Goal: Task Accomplishment & Management: Complete application form

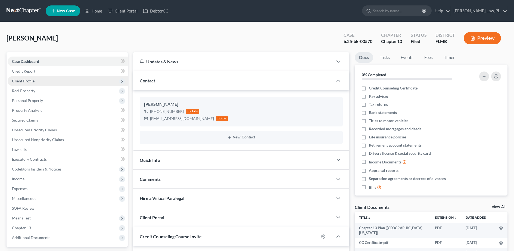
click at [68, 80] on span "Client Profile" at bounding box center [68, 81] width 120 height 10
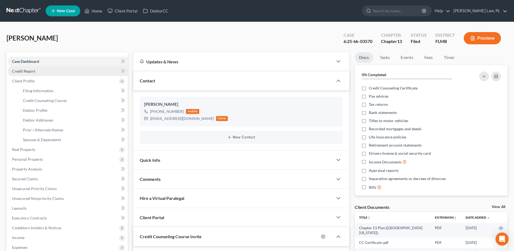
click at [60, 71] on link "Credit Report" at bounding box center [68, 71] width 120 height 10
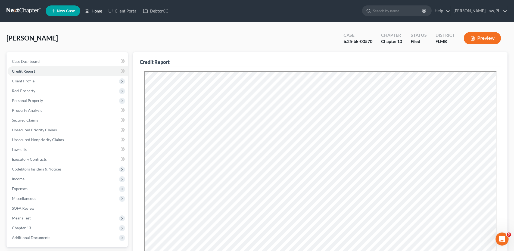
click at [95, 12] on link "Home" at bounding box center [93, 11] width 23 height 10
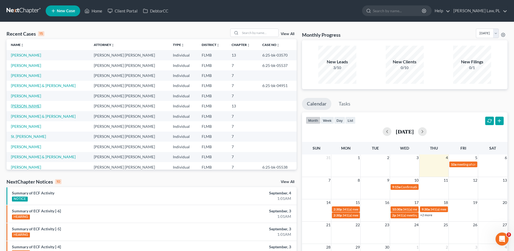
click at [27, 108] on link "[PERSON_NAME]" at bounding box center [26, 106] width 30 height 5
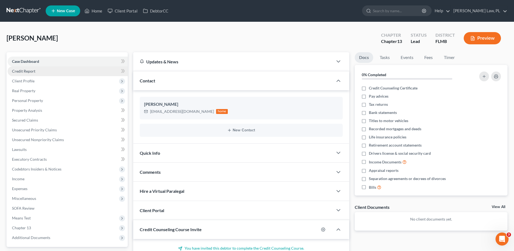
click at [42, 74] on link "Credit Report" at bounding box center [68, 71] width 120 height 10
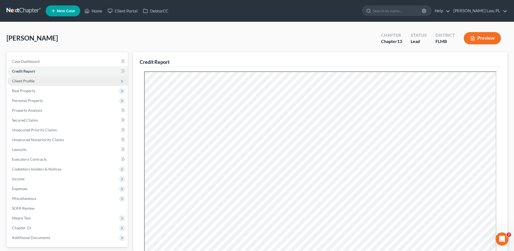
click at [36, 79] on span "Client Profile" at bounding box center [68, 81] width 120 height 10
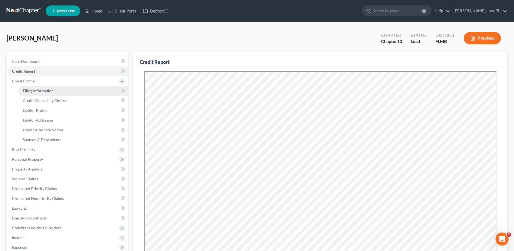
click at [36, 86] on link "Filing Information" at bounding box center [72, 91] width 109 height 10
select select "1"
select select "0"
select select "3"
select select "9"
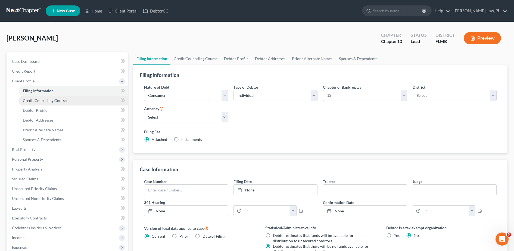
click at [40, 103] on link "Credit Counseling Course" at bounding box center [72, 101] width 109 height 10
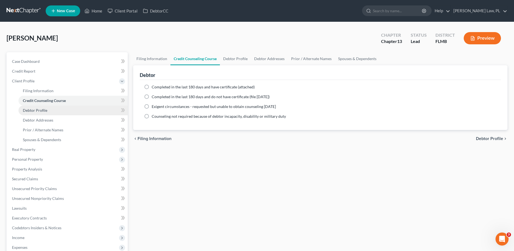
click at [41, 109] on span "Debtor Profile" at bounding box center [35, 110] width 24 height 5
select select "0"
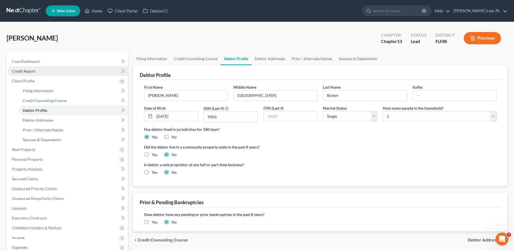
click at [39, 73] on link "Credit Report" at bounding box center [68, 71] width 120 height 10
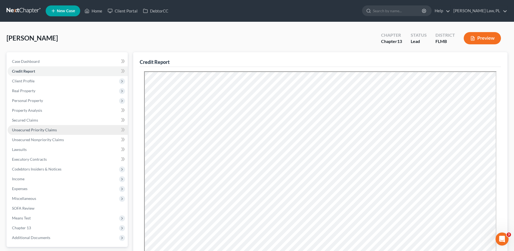
click at [43, 132] on span "Unsecured Priority Claims" at bounding box center [34, 129] width 45 height 5
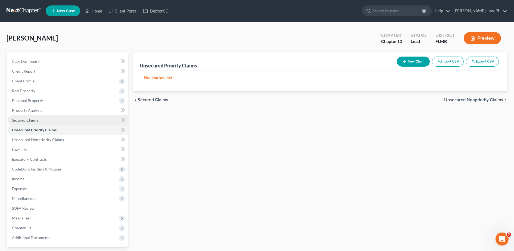
click at [37, 121] on span "Secured Claims" at bounding box center [25, 120] width 26 height 5
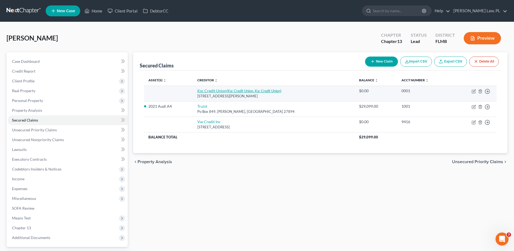
click at [230, 91] on icon "(Ksc Credit Union, Ksc Credit Union)" at bounding box center [253, 90] width 55 height 5
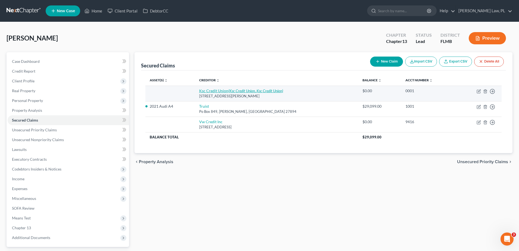
select select "9"
select select "0"
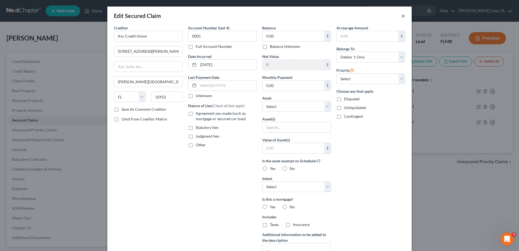
click at [401, 17] on button "×" at bounding box center [403, 15] width 4 height 7
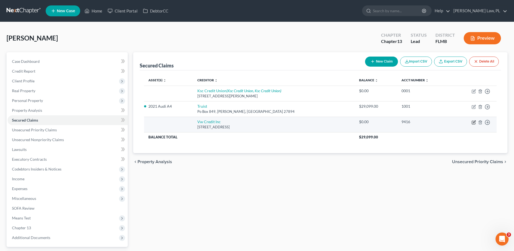
click at [473, 123] on icon "button" at bounding box center [473, 122] width 4 height 4
select select "14"
select select "0"
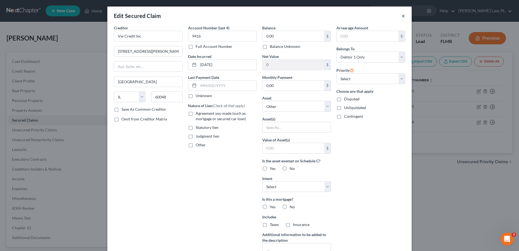
click at [401, 14] on button "×" at bounding box center [403, 15] width 4 height 7
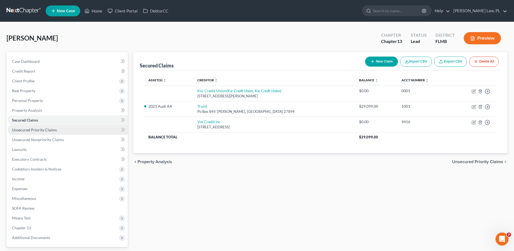
click at [61, 131] on link "Unsecured Priority Claims" at bounding box center [68, 130] width 120 height 10
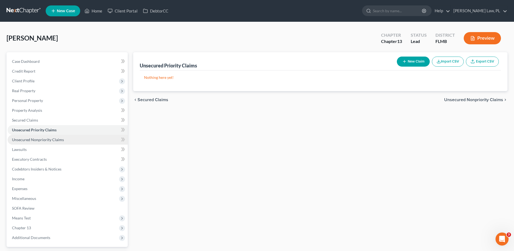
click at [55, 137] on link "Unsecured Nonpriority Claims" at bounding box center [68, 140] width 120 height 10
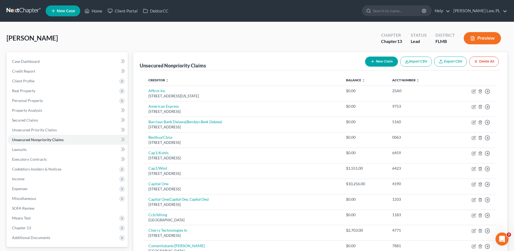
scroll to position [12, 0]
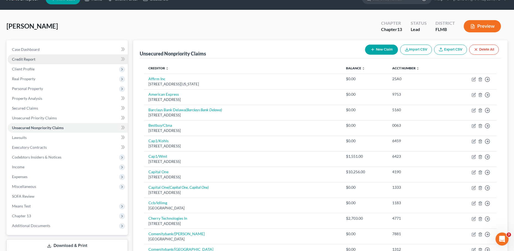
click at [26, 62] on link "Credit Report" at bounding box center [68, 59] width 120 height 10
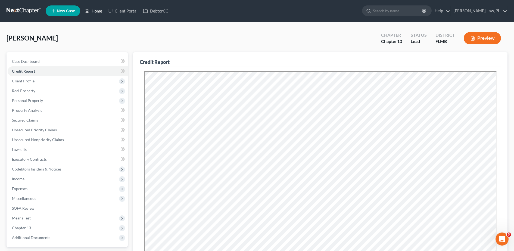
click at [96, 9] on link "Home" at bounding box center [93, 11] width 23 height 10
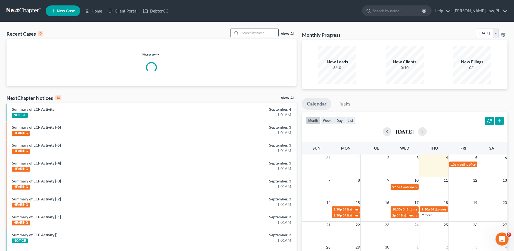
click at [259, 35] on input "search" at bounding box center [259, 33] width 38 height 8
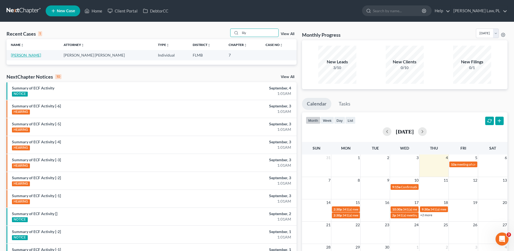
type input "lily"
click at [28, 54] on link "[PERSON_NAME]" at bounding box center [26, 55] width 30 height 5
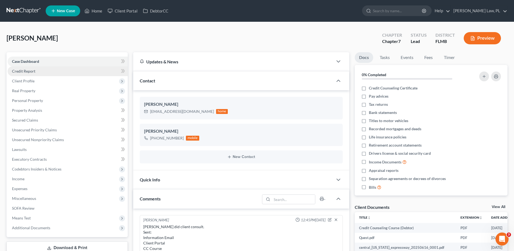
scroll to position [136, 0]
click at [31, 69] on span "Credit Report" at bounding box center [23, 71] width 23 height 5
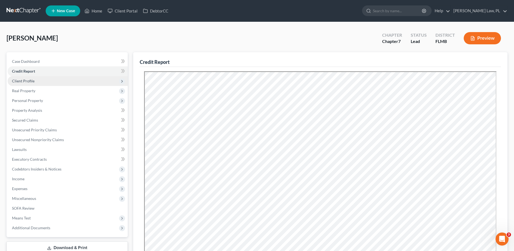
click at [30, 80] on span "Client Profile" at bounding box center [23, 81] width 23 height 5
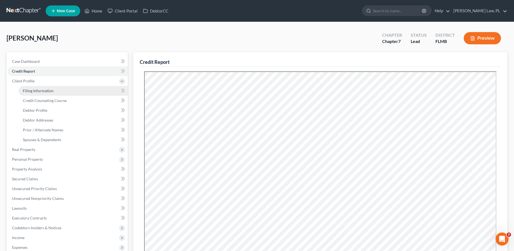
click at [34, 90] on span "Filing Information" at bounding box center [38, 90] width 31 height 5
select select "1"
select select "0"
select select "15"
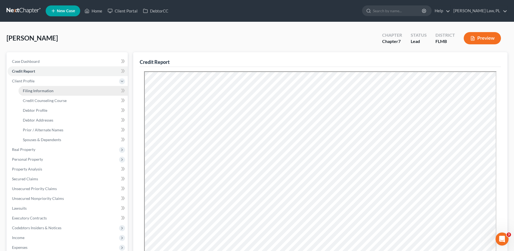
select select "0"
select select "9"
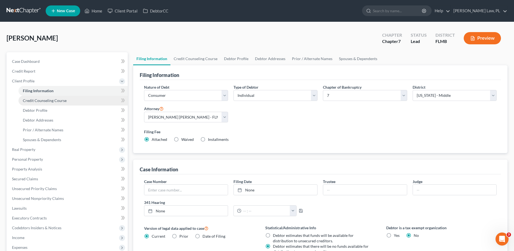
click at [39, 99] on span "Credit Counseling Course" at bounding box center [45, 100] width 44 height 5
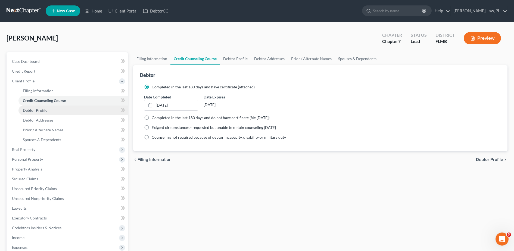
click at [42, 110] on span "Debtor Profile" at bounding box center [35, 110] width 24 height 5
select select "0"
select select "1"
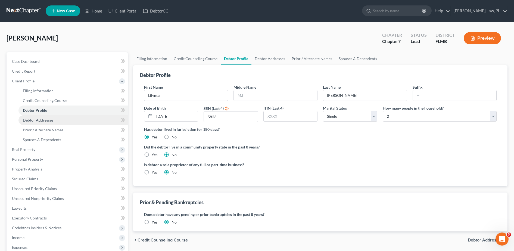
click at [44, 124] on link "Debtor Addresses" at bounding box center [72, 120] width 109 height 10
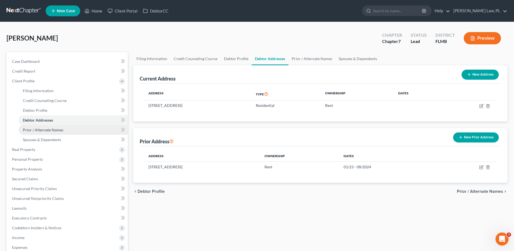
click at [44, 129] on span "Prior / Alternate Names" at bounding box center [43, 129] width 40 height 5
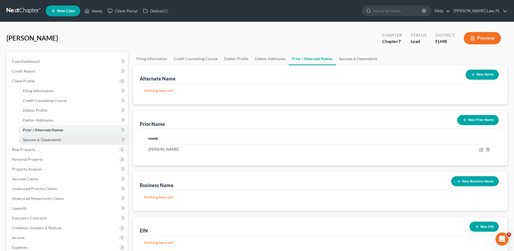
click at [44, 136] on link "Spouses & Dependents" at bounding box center [72, 140] width 109 height 10
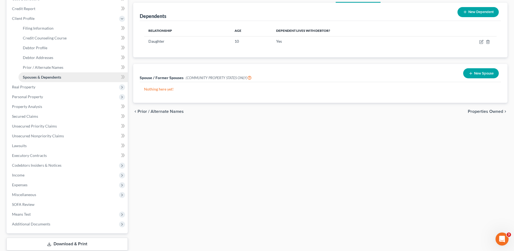
scroll to position [91, 0]
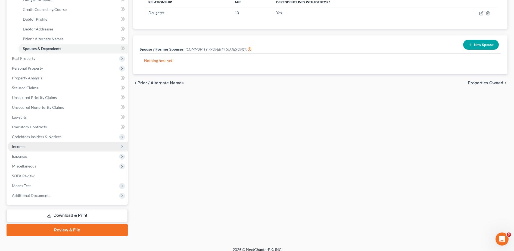
click at [39, 145] on span "Income" at bounding box center [68, 147] width 120 height 10
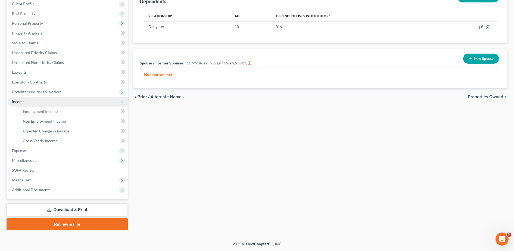
scroll to position [77, 0]
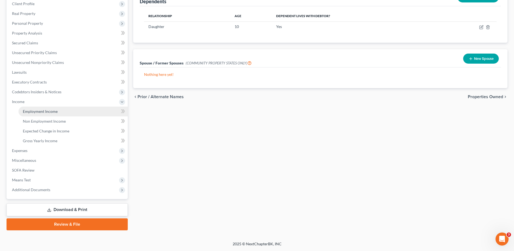
click at [53, 111] on span "Employment Income" at bounding box center [40, 111] width 35 height 5
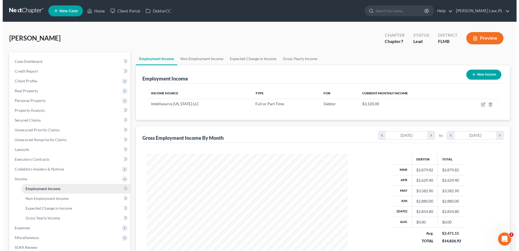
scroll to position [101, 212]
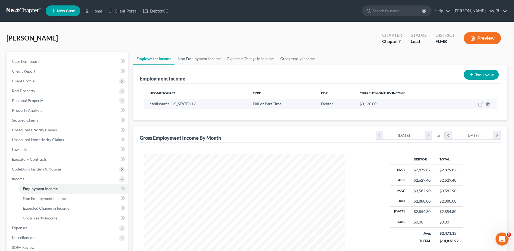
click at [481, 106] on icon "button" at bounding box center [480, 104] width 3 height 3
select select "0"
select select "5"
select select "3"
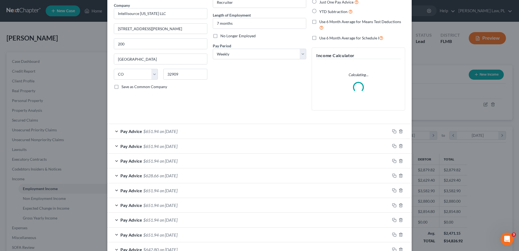
scroll to position [35, 0]
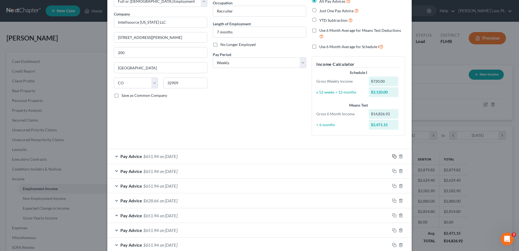
click at [392, 156] on icon "button" at bounding box center [394, 156] width 4 height 4
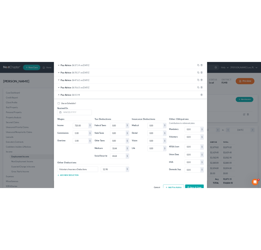
scroll to position [510, 0]
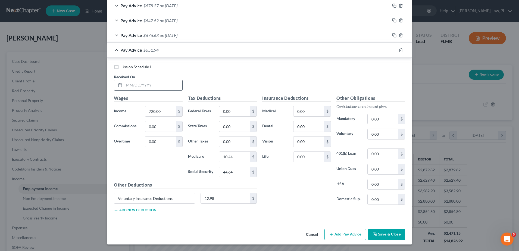
click at [150, 86] on input "text" at bounding box center [153, 85] width 58 height 10
type input "[DATE]"
click at [164, 109] on input "720.00" at bounding box center [160, 111] width 31 height 10
type input "684.00"
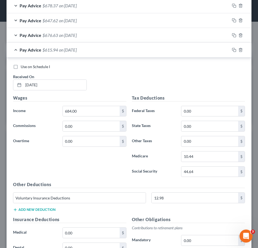
scroll to position [271621, 271498]
click at [193, 158] on input "10.44" at bounding box center [209, 157] width 57 height 10
type input "9.91"
click at [196, 168] on input "44.64" at bounding box center [209, 172] width 57 height 10
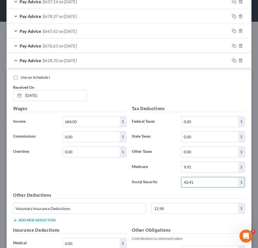
scroll to position [502, 0]
type input "42.41"
click at [102, 65] on div "Pay Advice $618.70 on [DATE]" at bounding box center [118, 61] width 223 height 14
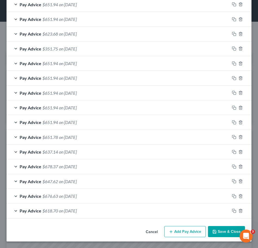
scroll to position [352, 0]
click at [232, 210] on icon "button" at bounding box center [234, 211] width 4 height 4
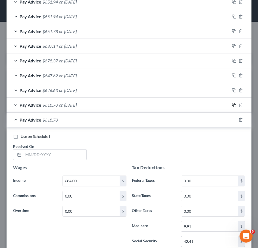
scroll to position [462, 0]
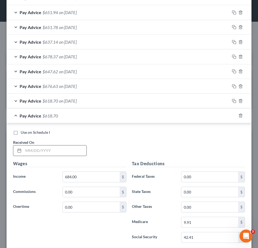
click at [37, 148] on input "text" at bounding box center [54, 151] width 63 height 10
type input "[DATE]"
click at [77, 183] on div "Wages Income * 684.00 $ Commissions 0.00 $ Overtime 0.00 $" at bounding box center [69, 204] width 119 height 87
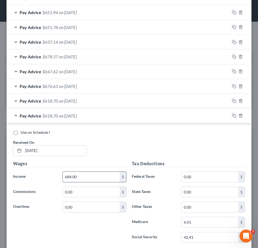
click at [74, 177] on input "684.00" at bounding box center [91, 177] width 57 height 10
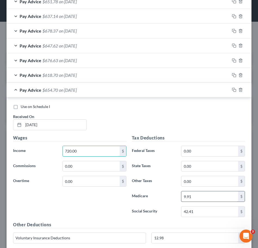
type input "720.00"
click at [204, 197] on input "9.91" at bounding box center [209, 197] width 57 height 10
type input "10.44"
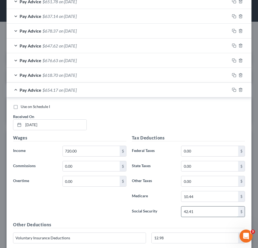
click at [205, 211] on input "42.41" at bounding box center [209, 212] width 57 height 10
type input "44.64"
click at [174, 146] on label "Federal Taxes" at bounding box center [153, 151] width 49 height 11
click at [104, 90] on div "Pay Advice $651.94 on [DATE]" at bounding box center [118, 90] width 223 height 14
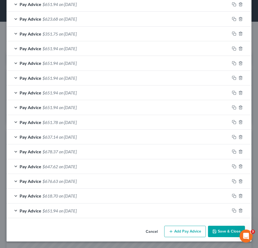
scroll to position [367, 0]
click at [233, 210] on rect "button" at bounding box center [234, 211] width 2 height 2
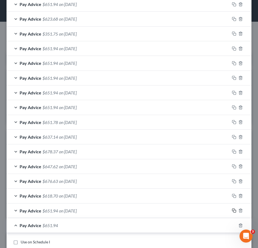
scroll to position [504, 0]
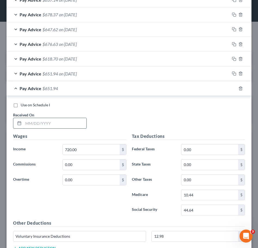
click at [62, 127] on input "text" at bounding box center [54, 123] width 63 height 10
type input "[DATE]"
click at [91, 149] on input "720.00" at bounding box center [91, 150] width 57 height 10
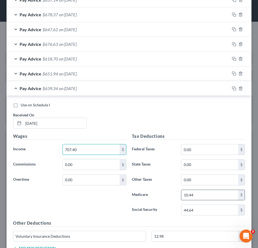
type input "707.40"
click at [190, 197] on input "10.44" at bounding box center [209, 195] width 57 height 10
type input "10.26"
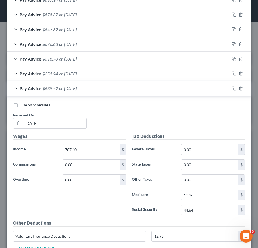
click at [197, 208] on input "44.64" at bounding box center [209, 210] width 57 height 10
type input "43.86"
click at [59, 93] on div "Pay Advice $640.30 on [DATE]" at bounding box center [118, 88] width 223 height 14
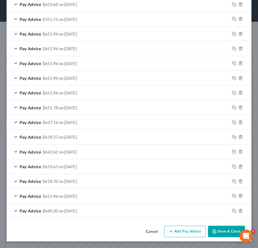
scroll to position [382, 0]
click at [232, 195] on icon "button" at bounding box center [234, 196] width 4 height 4
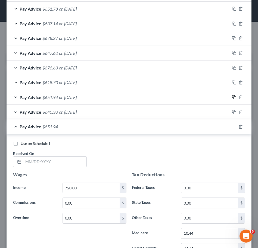
scroll to position [481, 0]
click at [65, 160] on input "text" at bounding box center [54, 162] width 63 height 10
type input "[DATE]"
click at [97, 129] on div "Pay Advice $651.94 on [DATE]" at bounding box center [118, 126] width 223 height 14
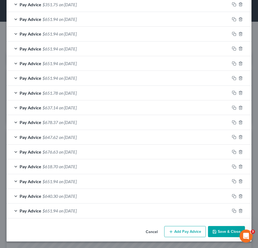
scroll to position [396, 0]
click at [230, 208] on div at bounding box center [241, 211] width 22 height 9
click at [232, 209] on icon "button" at bounding box center [234, 211] width 4 height 4
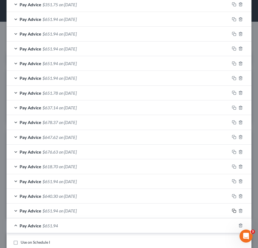
scroll to position [478, 0]
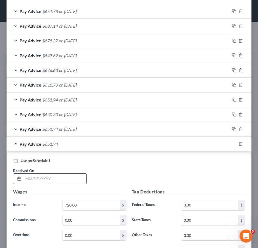
click at [54, 180] on input "text" at bounding box center [54, 179] width 63 height 10
type input "[DATE]"
click at [117, 185] on div "Use on Schedule I Received On * [DATE]" at bounding box center [128, 173] width 237 height 31
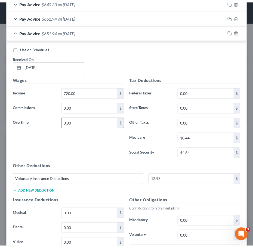
scroll to position [689, 0]
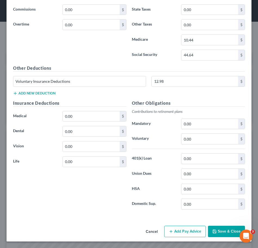
click at [208, 230] on button "Save & Close" at bounding box center [226, 231] width 37 height 11
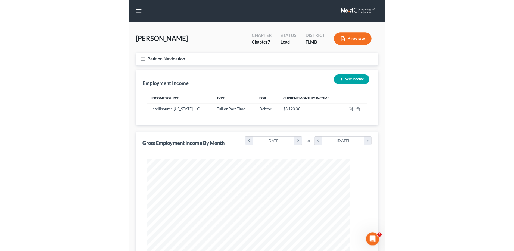
scroll to position [271632, 271520]
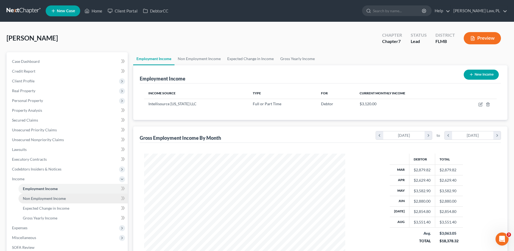
click at [47, 196] on span "Non Employment Income" at bounding box center [44, 198] width 43 height 5
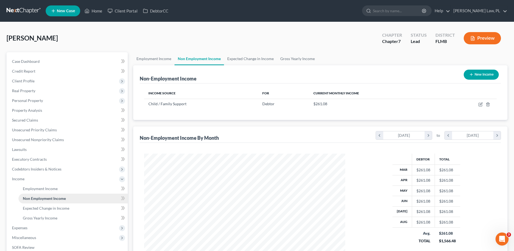
scroll to position [101, 212]
click at [51, 208] on span "Expected Change in Income" at bounding box center [46, 208] width 46 height 5
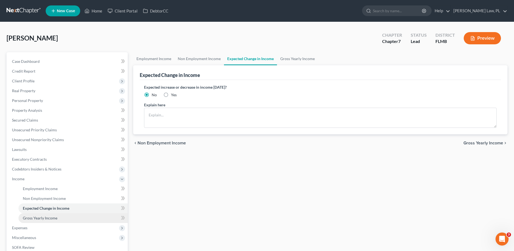
click at [54, 218] on span "Gross Yearly Income" at bounding box center [40, 217] width 35 height 5
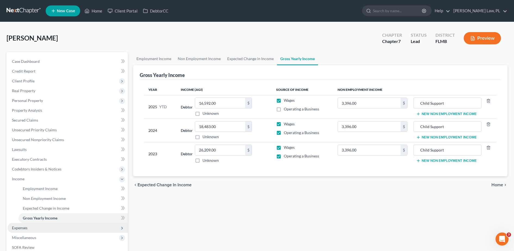
click at [44, 227] on span "Expenses" at bounding box center [68, 228] width 120 height 10
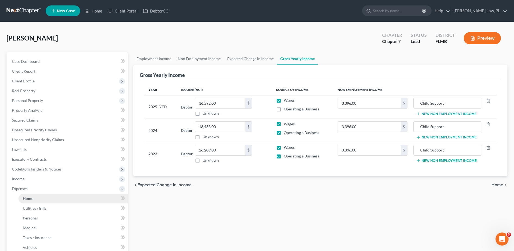
click at [54, 194] on link "Home" at bounding box center [72, 198] width 109 height 10
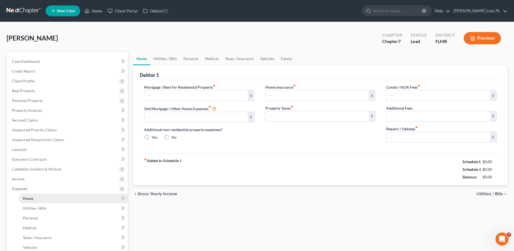
type input "837.50"
type input "0.00"
radio input "true"
type input "0.00"
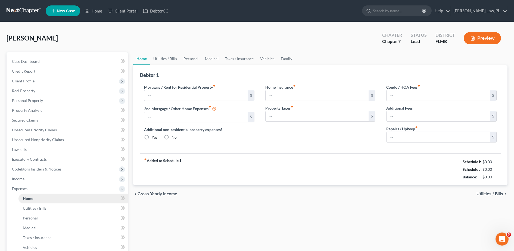
type input "0.00"
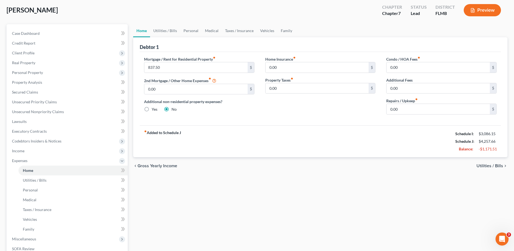
scroll to position [34, 0]
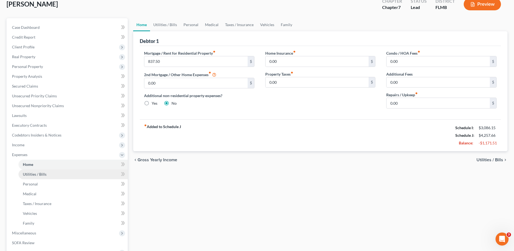
click at [51, 173] on link "Utilities / Bills" at bounding box center [72, 174] width 109 height 10
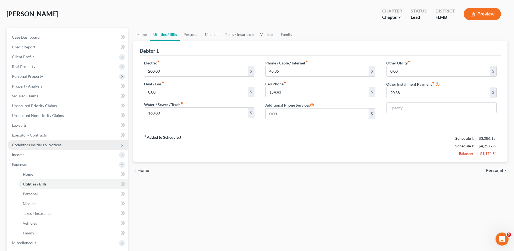
scroll to position [27, 0]
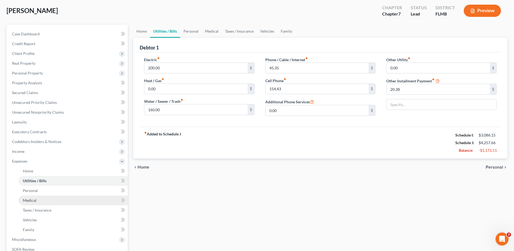
click at [53, 197] on link "Medical" at bounding box center [72, 200] width 109 height 10
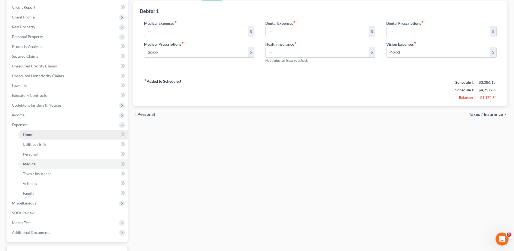
scroll to position [67, 0]
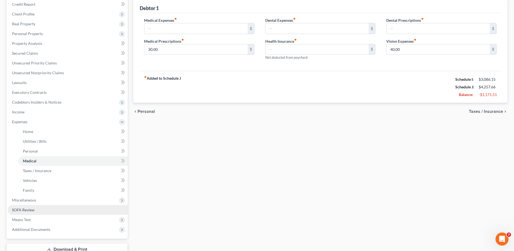
click at [43, 211] on link "SOFA Review" at bounding box center [68, 210] width 120 height 10
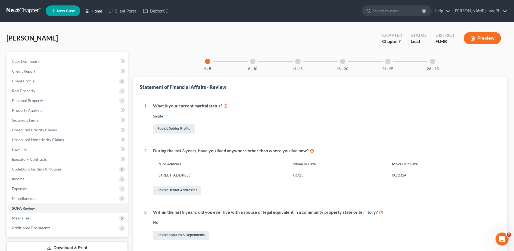
click at [103, 12] on link "Home" at bounding box center [93, 11] width 23 height 10
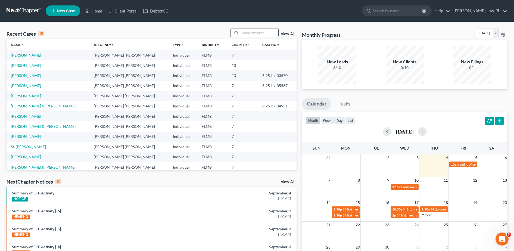
click at [248, 33] on input "search" at bounding box center [259, 33] width 38 height 8
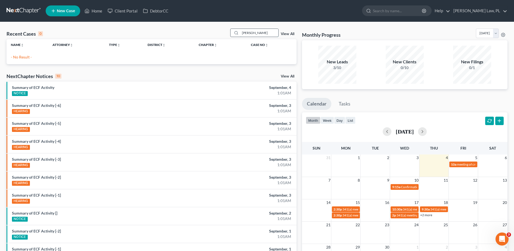
type input "[PERSON_NAME]"
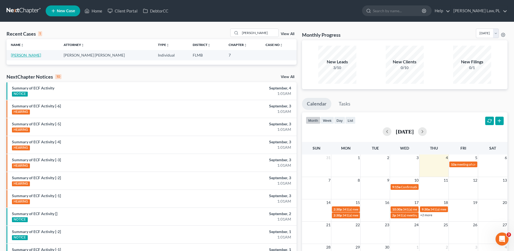
click at [29, 57] on link "[PERSON_NAME]" at bounding box center [26, 55] width 30 height 5
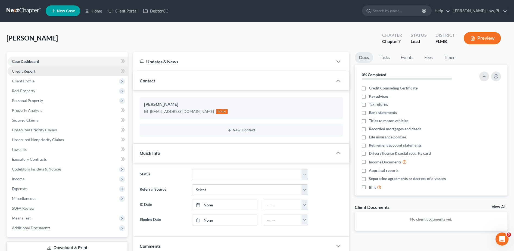
click at [37, 71] on link "Credit Report" at bounding box center [68, 71] width 120 height 10
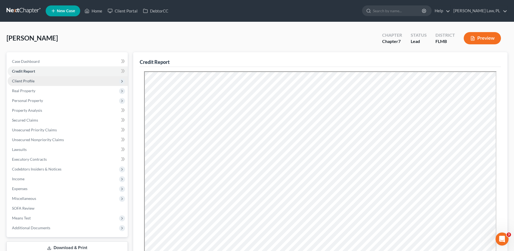
click at [38, 81] on span "Client Profile" at bounding box center [68, 81] width 120 height 10
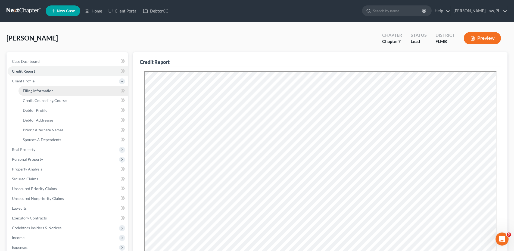
click at [40, 89] on span "Filing Information" at bounding box center [38, 90] width 31 height 5
select select "1"
select select "0"
select select "15"
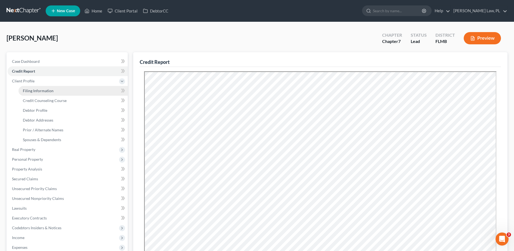
select select "0"
select select "9"
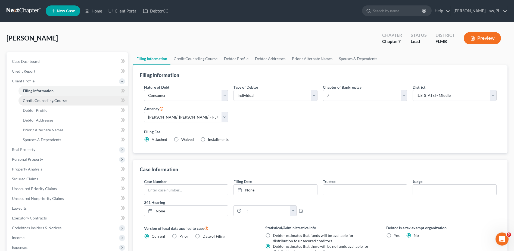
click at [42, 98] on span "Credit Counseling Course" at bounding box center [45, 100] width 44 height 5
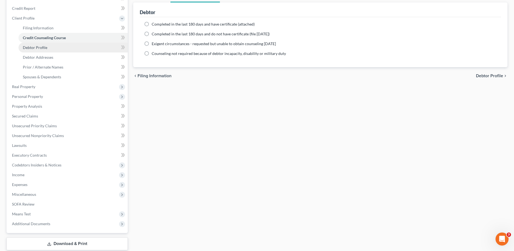
scroll to position [75, 0]
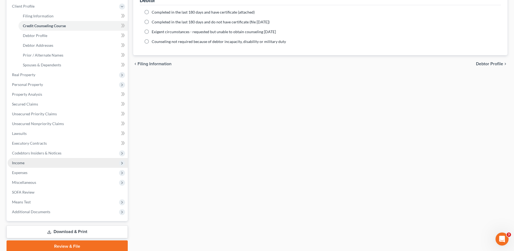
click at [44, 164] on span "Income" at bounding box center [68, 163] width 120 height 10
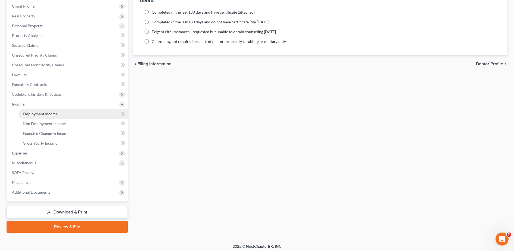
click at [51, 116] on link "Employment Income" at bounding box center [72, 114] width 109 height 10
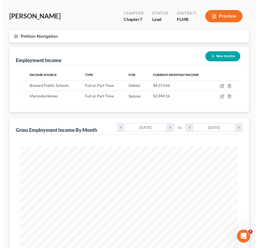
scroll to position [23, 0]
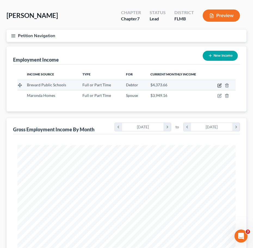
click at [219, 87] on icon "button" at bounding box center [219, 85] width 4 height 4
select select "0"
select select "1"
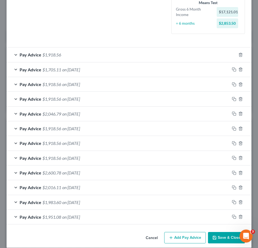
scroll to position [140, 0]
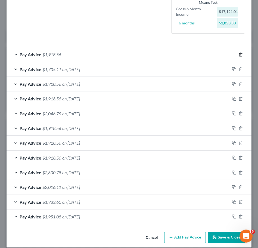
click at [238, 55] on icon "button" at bounding box center [240, 54] width 4 height 4
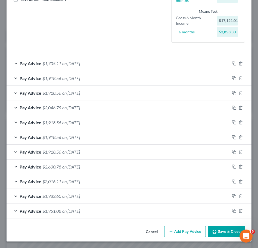
scroll to position [131, 0]
click at [232, 64] on icon "button" at bounding box center [234, 63] width 4 height 4
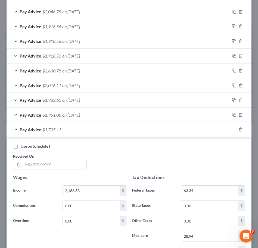
scroll to position [242, 0]
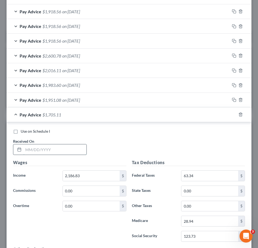
click at [64, 154] on input "text" at bounding box center [54, 150] width 63 height 10
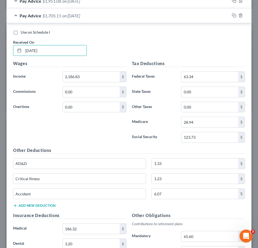
scroll to position [298, 0]
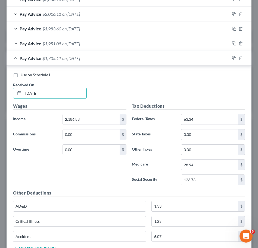
type input "[DATE]"
click at [111, 59] on div "Pay Advice $1,705.11 on [DATE]" at bounding box center [118, 58] width 223 height 14
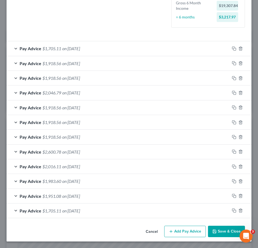
scroll to position [146, 0]
drag, startPoint x: 230, startPoint y: 211, endPoint x: 157, endPoint y: 182, distance: 78.4
click at [232, 211] on icon "button" at bounding box center [234, 211] width 4 height 4
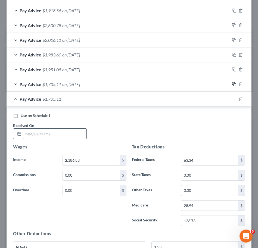
scroll to position [273, 0]
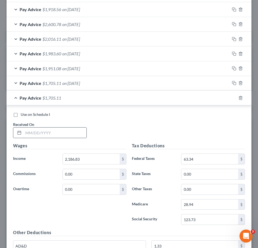
click at [47, 130] on input "text" at bounding box center [54, 133] width 63 height 10
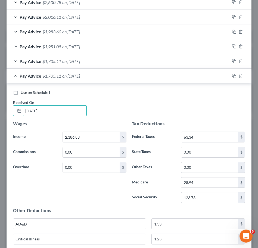
type input "[DATE]"
click at [84, 72] on div "Pay Advice $1,705.11 on [DATE]" at bounding box center [118, 76] width 223 height 14
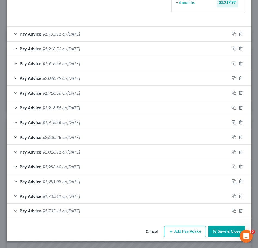
scroll to position [160, 0]
click at [232, 210] on icon "button" at bounding box center [234, 211] width 4 height 4
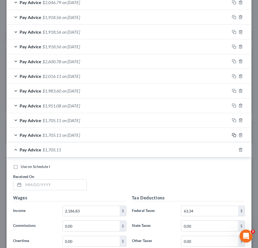
scroll to position [238, 0]
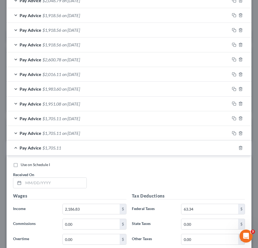
click at [64, 172] on div "Received On *" at bounding box center [49, 180] width 79 height 17
click at [62, 182] on input "text" at bounding box center [54, 183] width 63 height 10
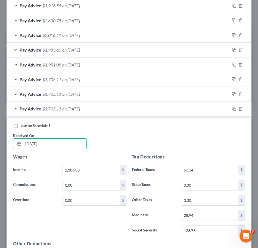
scroll to position [277, 0]
type input "[DATE]"
click at [211, 230] on input "123.73" at bounding box center [209, 231] width 57 height 10
click at [204, 230] on input "123.73" at bounding box center [209, 231] width 57 height 10
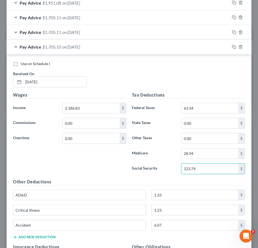
scroll to position [341, 0]
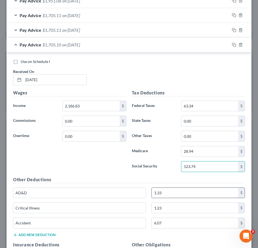
type input "123.74"
click at [188, 192] on input "1.33" at bounding box center [195, 193] width 86 height 10
click at [180, 193] on input "1.33" at bounding box center [195, 193] width 86 height 10
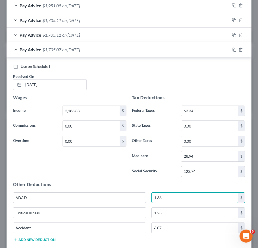
scroll to position [337, 0]
type input "1.36"
click at [197, 112] on input "63.34" at bounding box center [209, 111] width 57 height 10
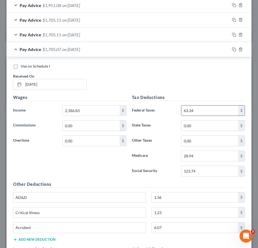
click at [195, 111] on input "63.34" at bounding box center [209, 111] width 57 height 10
type input "63.35"
click at [144, 71] on div "Use on Schedule I Received On * [DATE]" at bounding box center [128, 79] width 237 height 31
click at [111, 44] on div "Pay Advice $1,705.06 on [DATE]" at bounding box center [118, 49] width 223 height 14
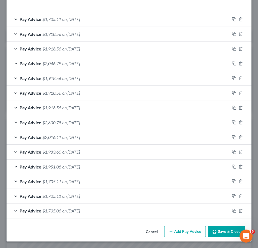
scroll to position [175, 0]
click at [230, 210] on div at bounding box center [241, 211] width 22 height 9
click at [232, 209] on icon "button" at bounding box center [233, 210] width 2 height 2
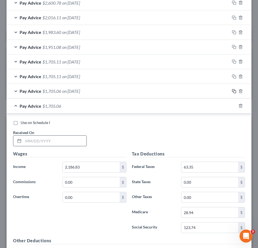
scroll to position [296, 0]
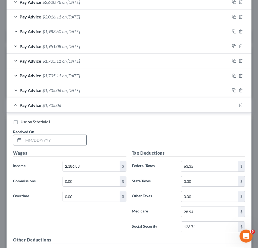
click at [70, 141] on input "text" at bounding box center [54, 140] width 63 height 10
type input "[DATE]"
click at [94, 182] on input "0.00" at bounding box center [91, 182] width 57 height 10
type input "3"
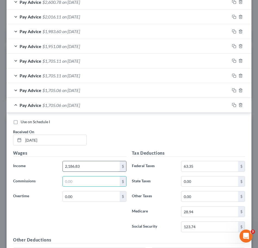
click at [88, 166] on input "2,186.83" at bounding box center [91, 166] width 57 height 10
type input "2,511.23"
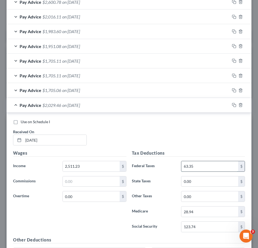
click at [181, 169] on input "63.35" at bounding box center [209, 166] width 57 height 10
type input "101.11"
click at [216, 225] on input "123.74" at bounding box center [209, 227] width 57 height 10
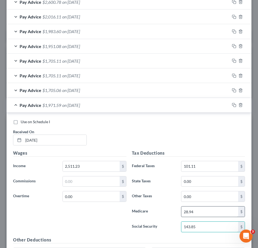
type input "143.85"
click at [197, 215] on input "28.94" at bounding box center [209, 212] width 57 height 10
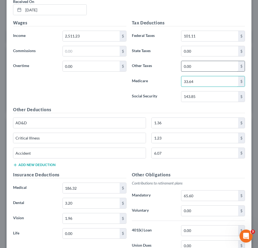
scroll to position [426, 0]
type input "33.64"
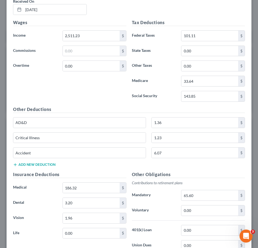
click at [199, 188] on div "Other Obligations Contributions to retirement plans Mandatory 65.60 $ Voluntary…" at bounding box center [188, 228] width 119 height 114
click at [201, 191] on input "65.60" at bounding box center [209, 195] width 57 height 10
type input "75.34"
click at [191, 167] on div "Other Deductions AD&D 1.36 $ Critical Illness 1.23 $ Accident 6.07 $ Add new de…" at bounding box center [128, 138] width 237 height 65
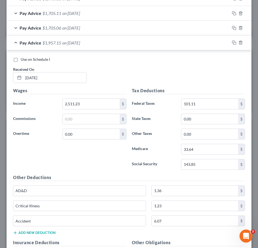
scroll to position [358, 0]
click at [151, 42] on div "Pay Advice $1,957.15 on [DATE]" at bounding box center [118, 43] width 223 height 14
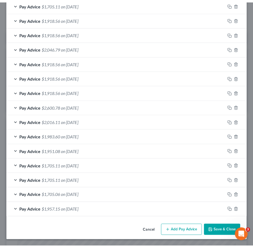
scroll to position [190, 0]
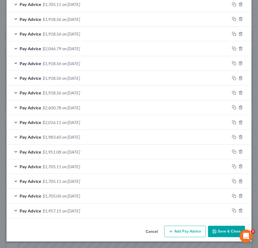
click at [216, 235] on button "Save & Close" at bounding box center [226, 231] width 37 height 11
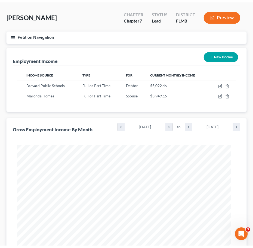
scroll to position [271623, 271504]
